Goal: Task Accomplishment & Management: Manage account settings

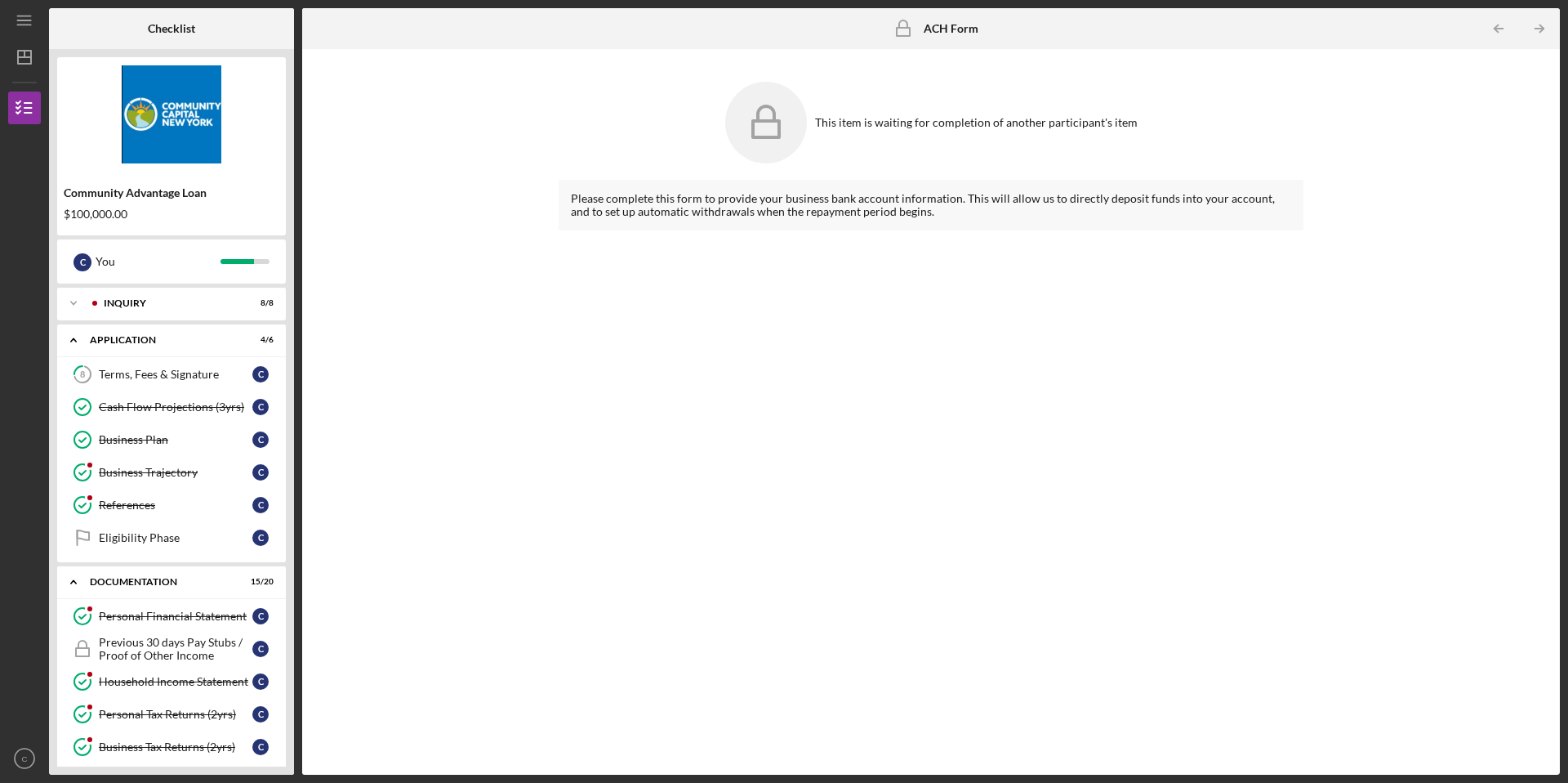
scroll to position [614, 0]
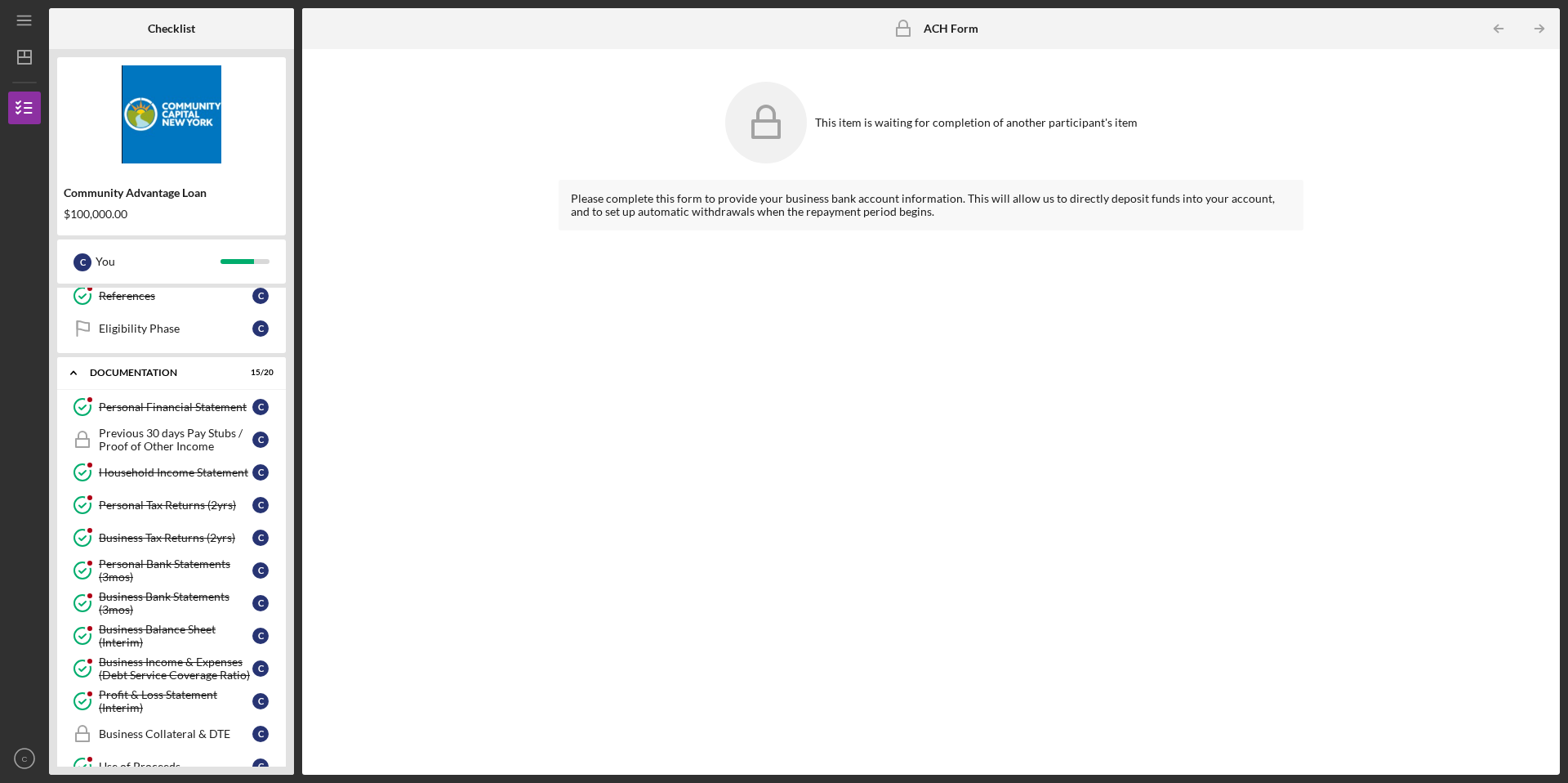
scroll to position [190, 0]
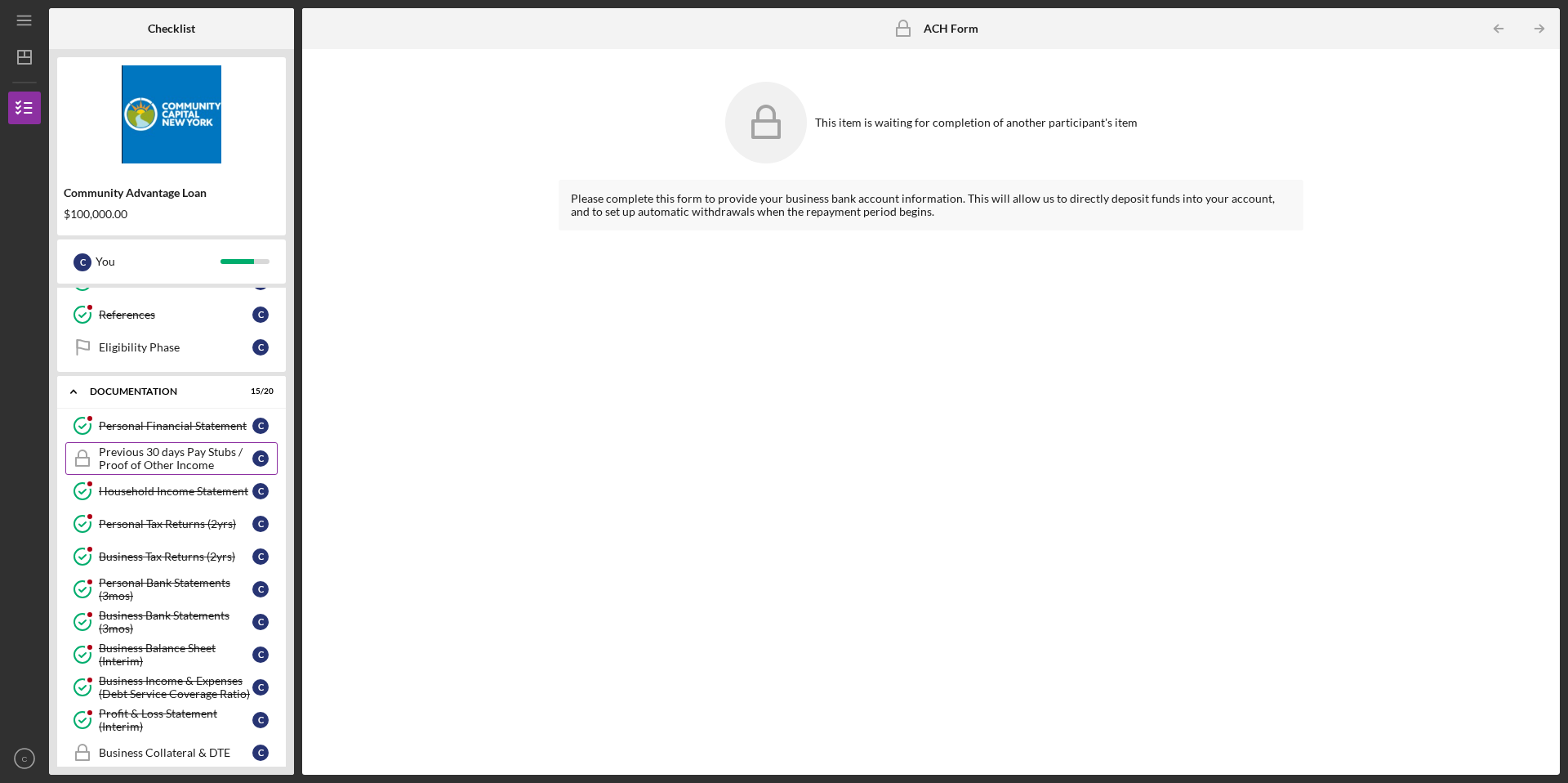
click at [193, 467] on div "Previous 30 days Pay Stubs / Proof of Other Income" at bounding box center [175, 458] width 154 height 26
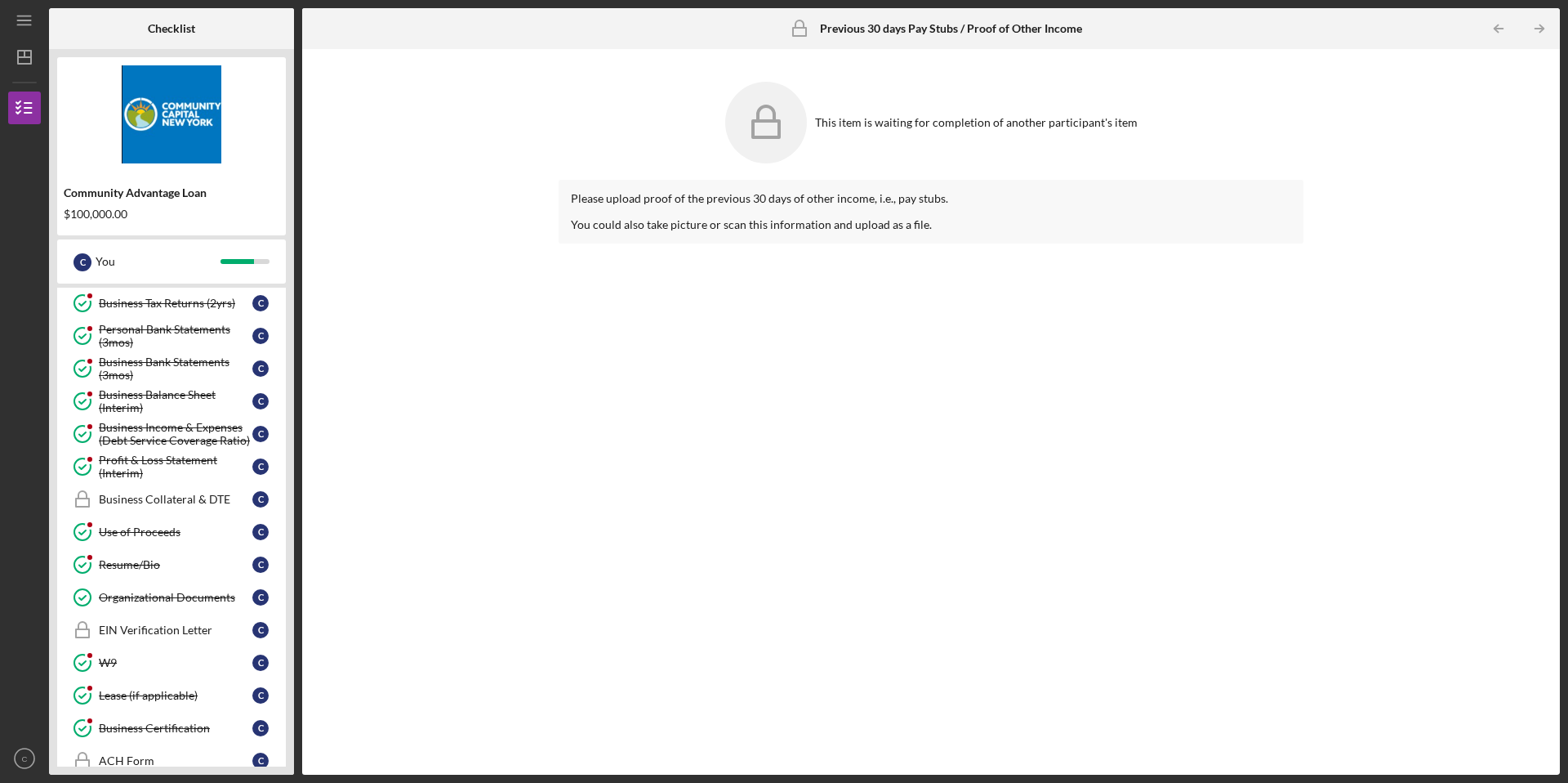
scroll to position [614, 0]
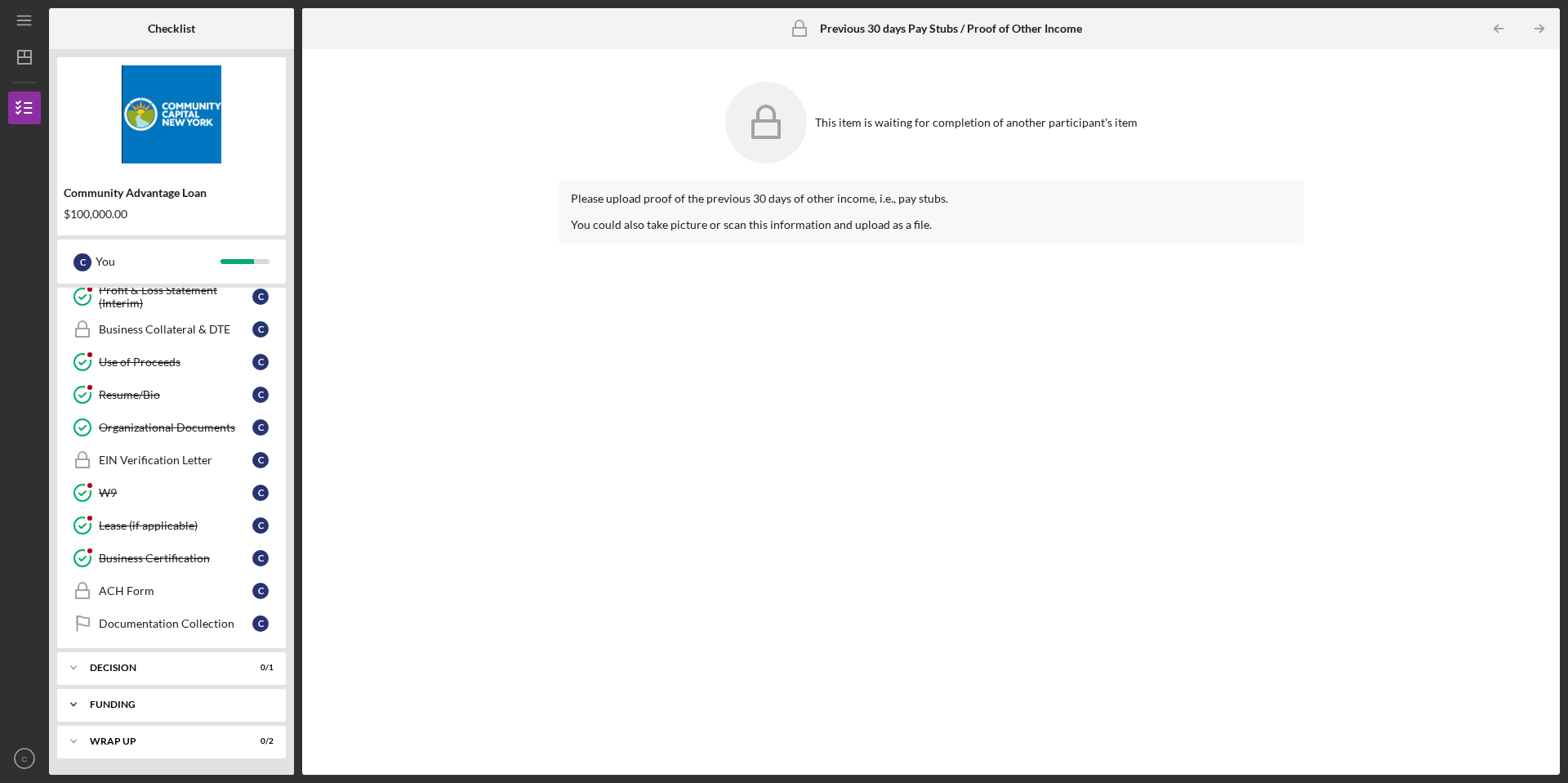
click at [139, 714] on div "Icon/Expander Funding 0 / 3" at bounding box center [171, 703] width 228 height 32
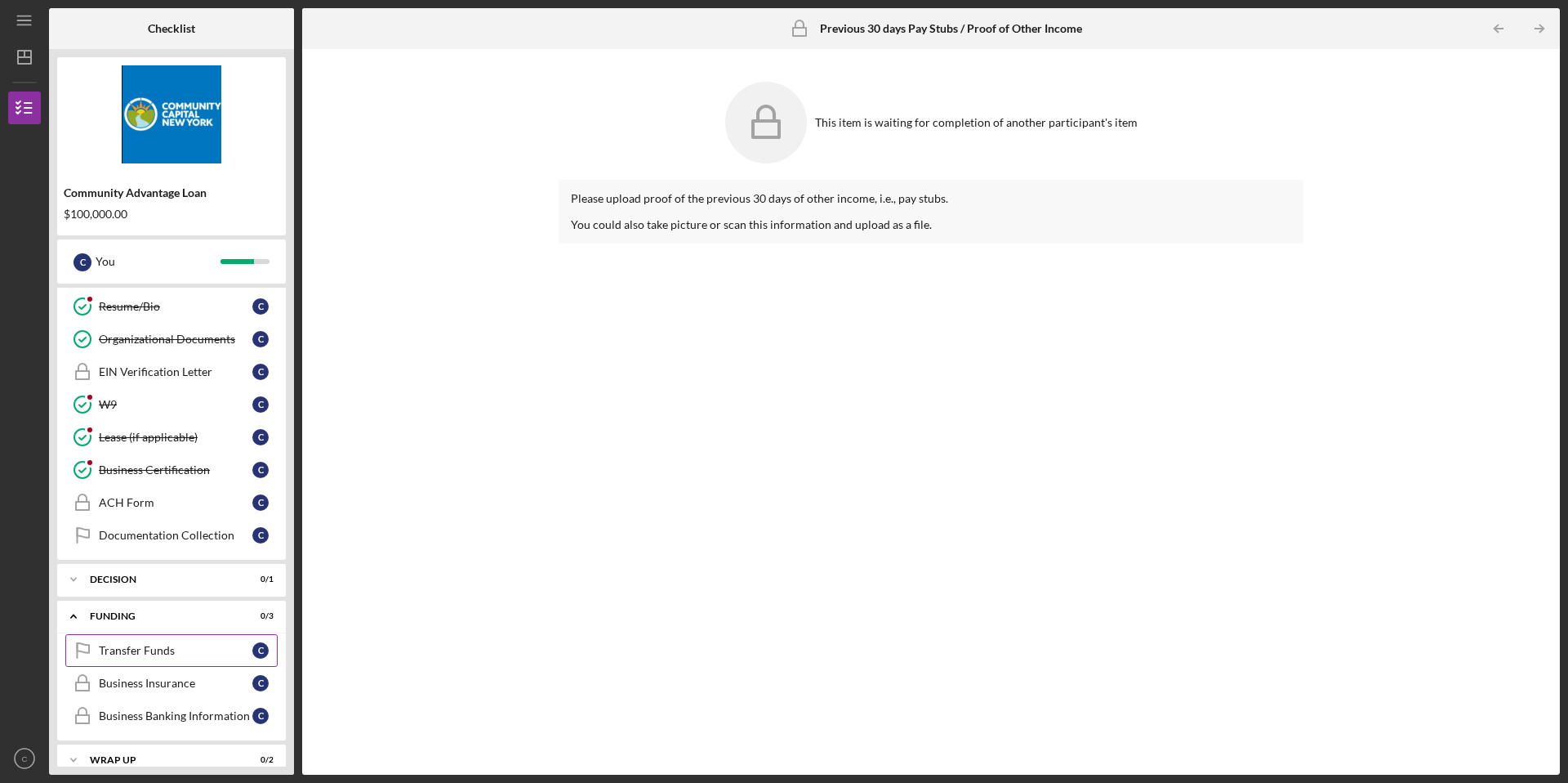
scroll to position [721, 0]
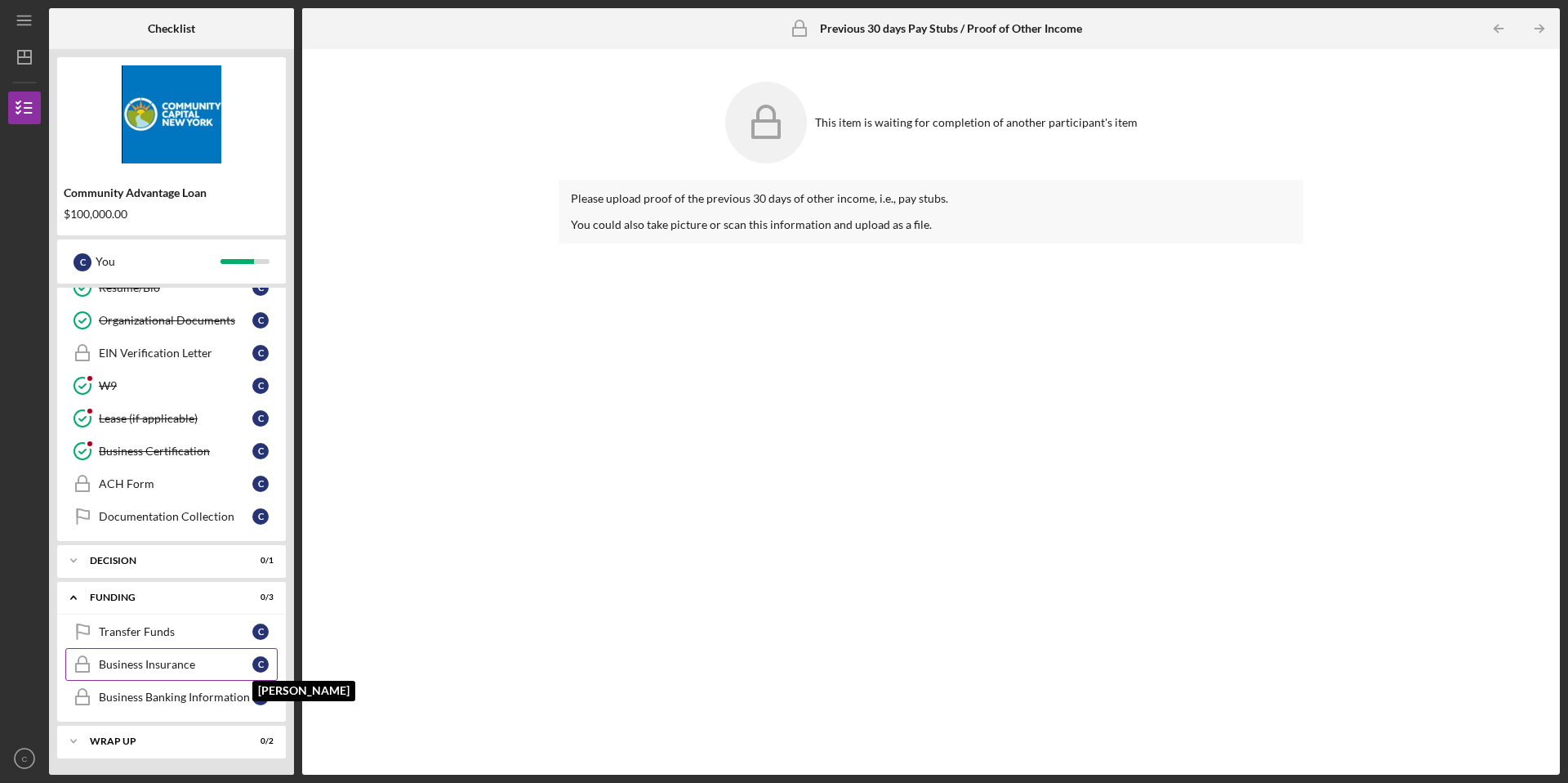
click at [257, 664] on div "C" at bounding box center [261, 664] width 17 height 17
